Goal: Check status: Check status

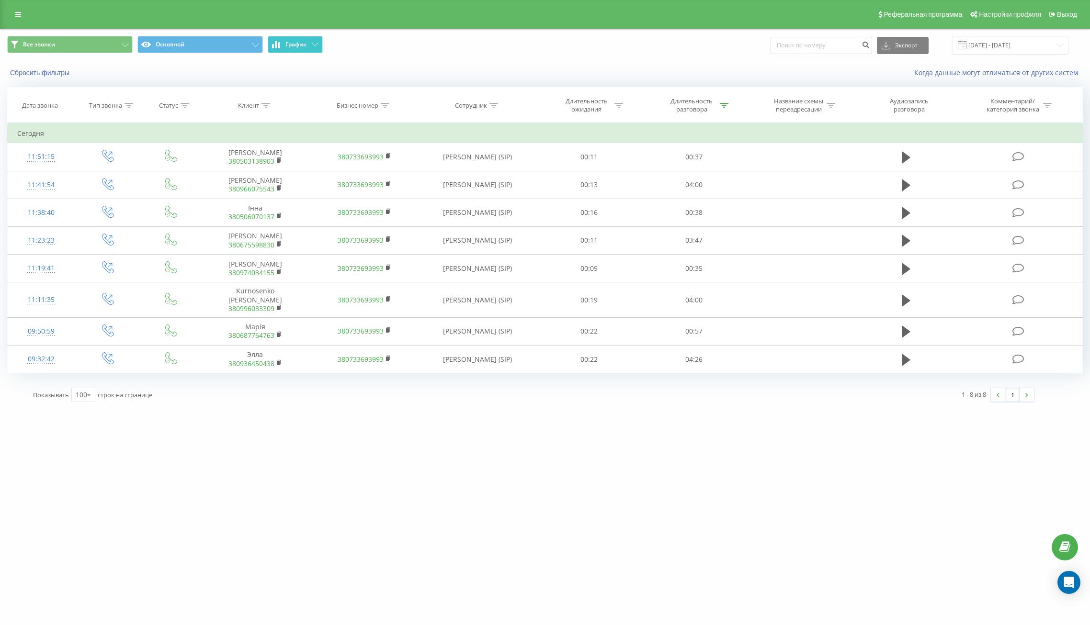
click at [302, 44] on span "График" at bounding box center [295, 44] width 21 height 7
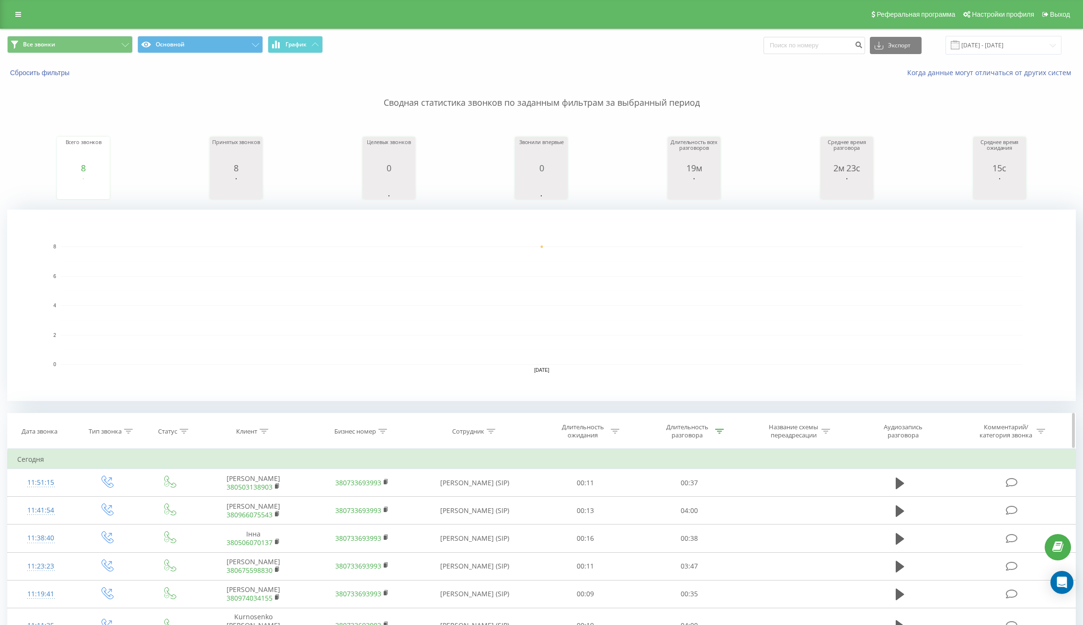
click at [717, 433] on icon at bounding box center [719, 431] width 9 height 5
click at [658, 521] on button "Отмена" at bounding box center [667, 519] width 41 height 12
